Goal: Navigation & Orientation: Find specific page/section

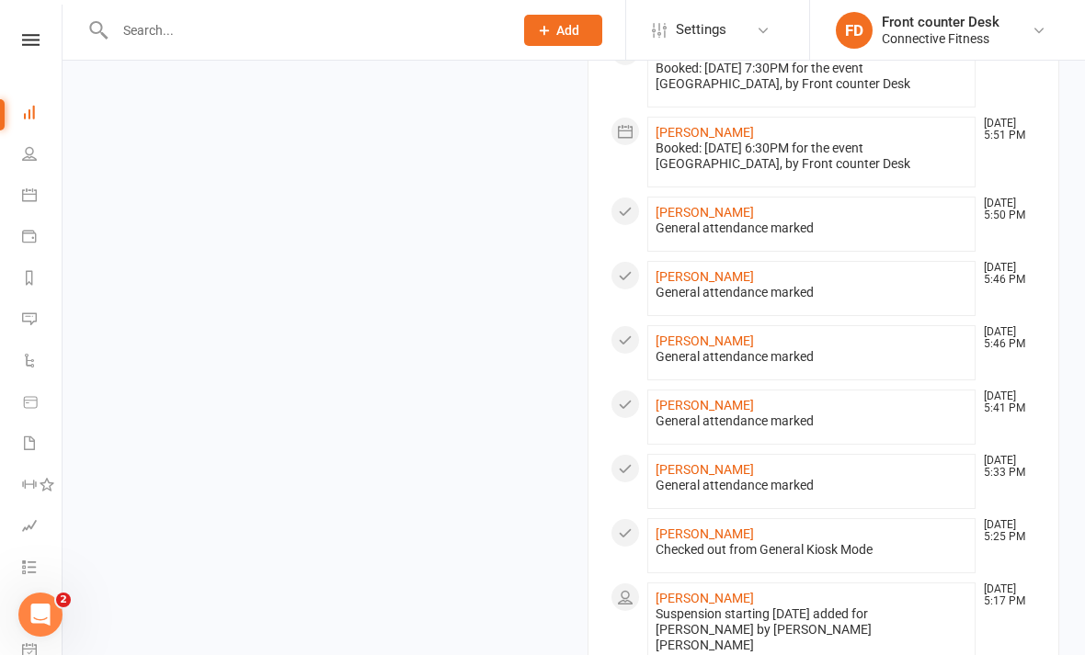
scroll to position [1136, 0]
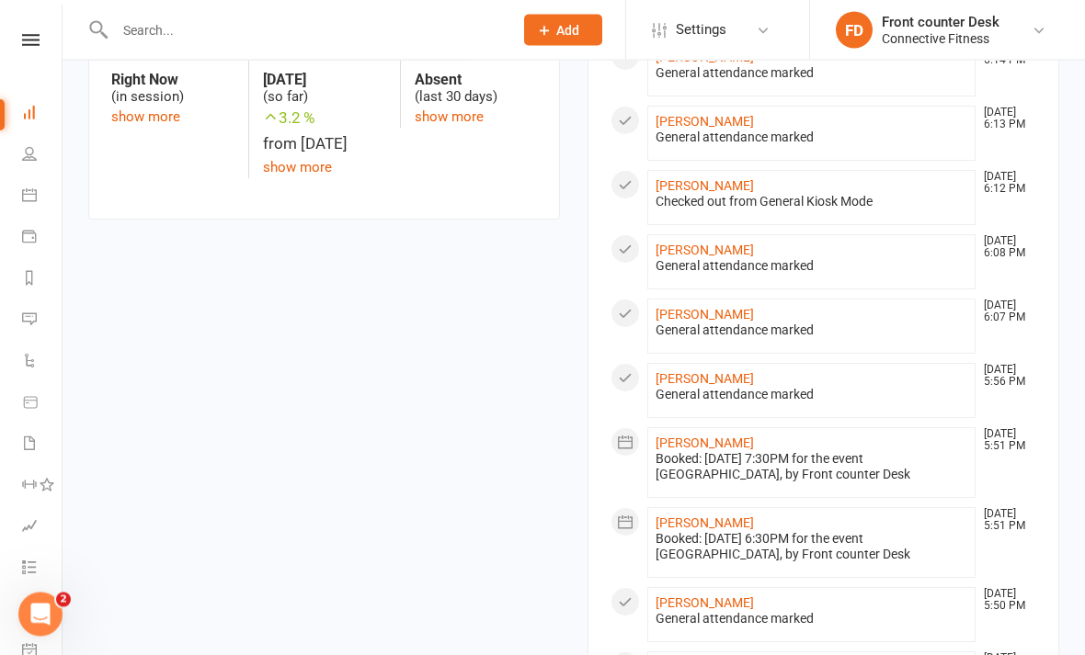
scroll to position [812, 0]
